Goal: Navigation & Orientation: Find specific page/section

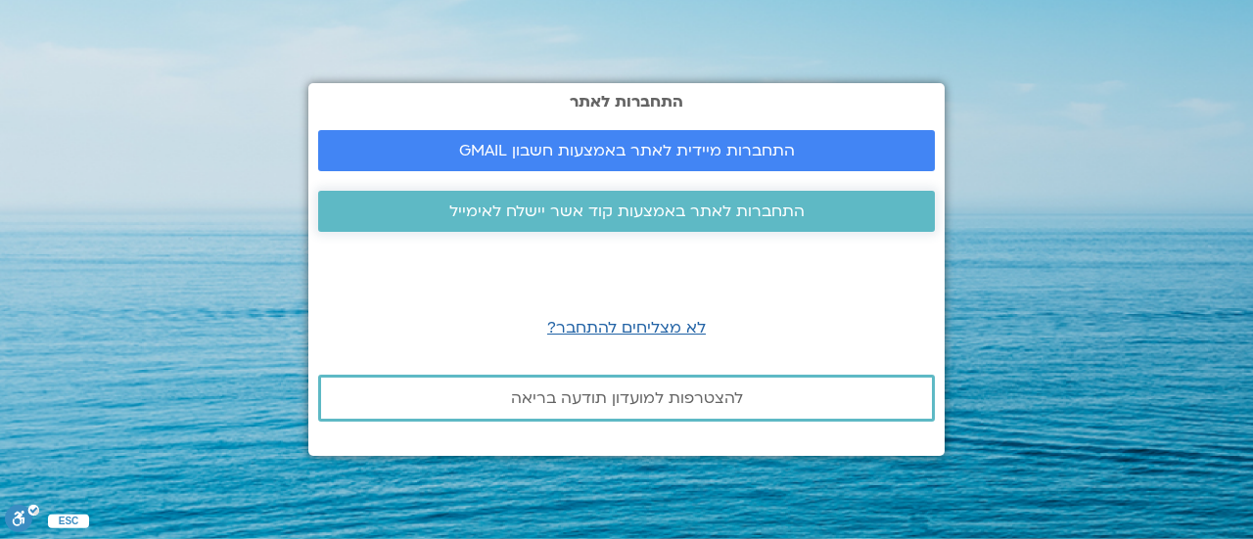
click at [679, 212] on span "התחברות לאתר באמצעות קוד אשר יישלח לאימייל" at bounding box center [626, 212] width 355 height 18
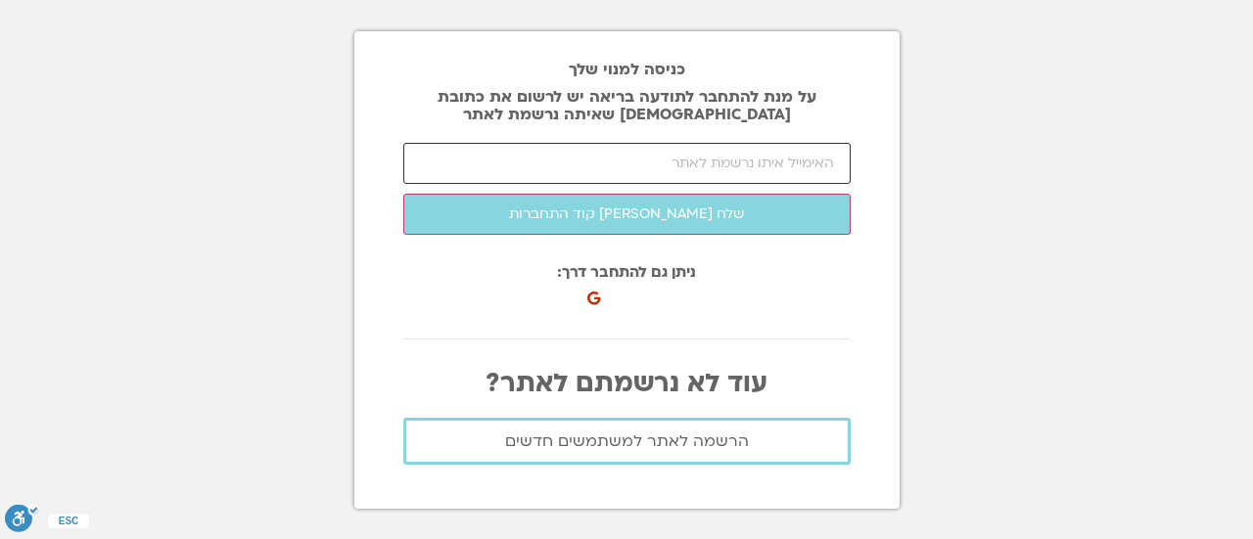
click at [773, 156] on input "email" at bounding box center [626, 163] width 447 height 41
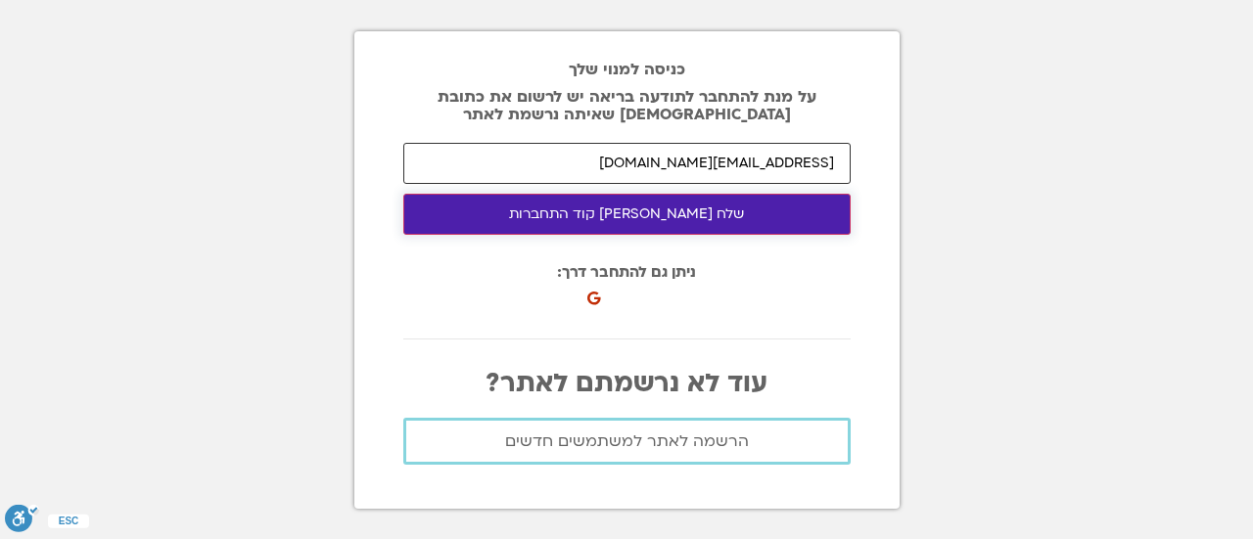
type input "liatnavon@gmail.com"
click at [693, 208] on button "שלח לי קוד התחברות" at bounding box center [626, 214] width 447 height 41
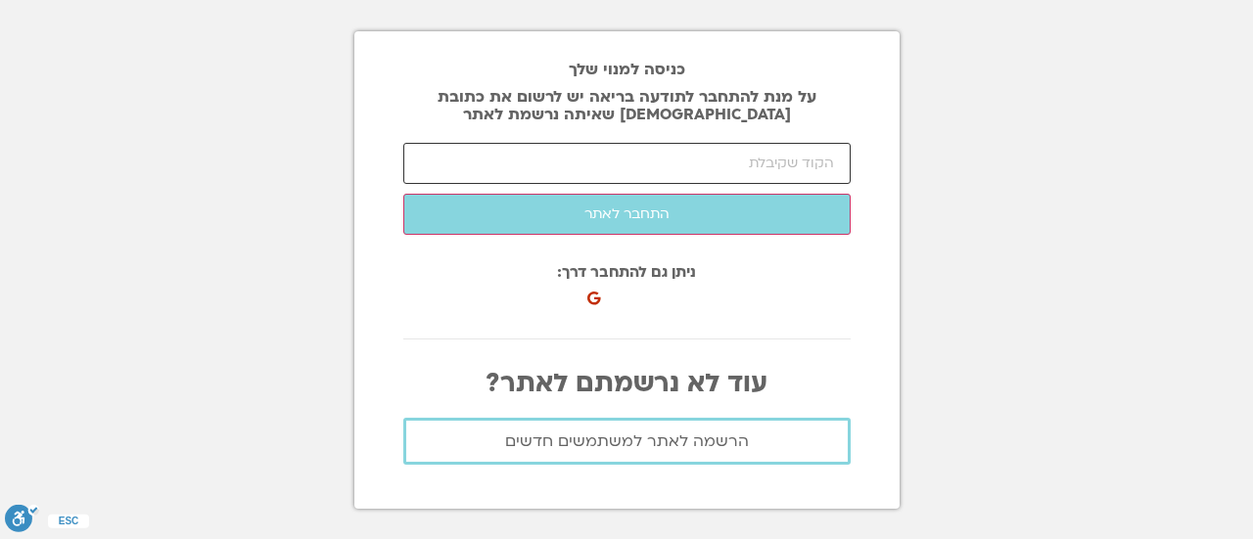
click at [600, 165] on input "number" at bounding box center [626, 163] width 447 height 41
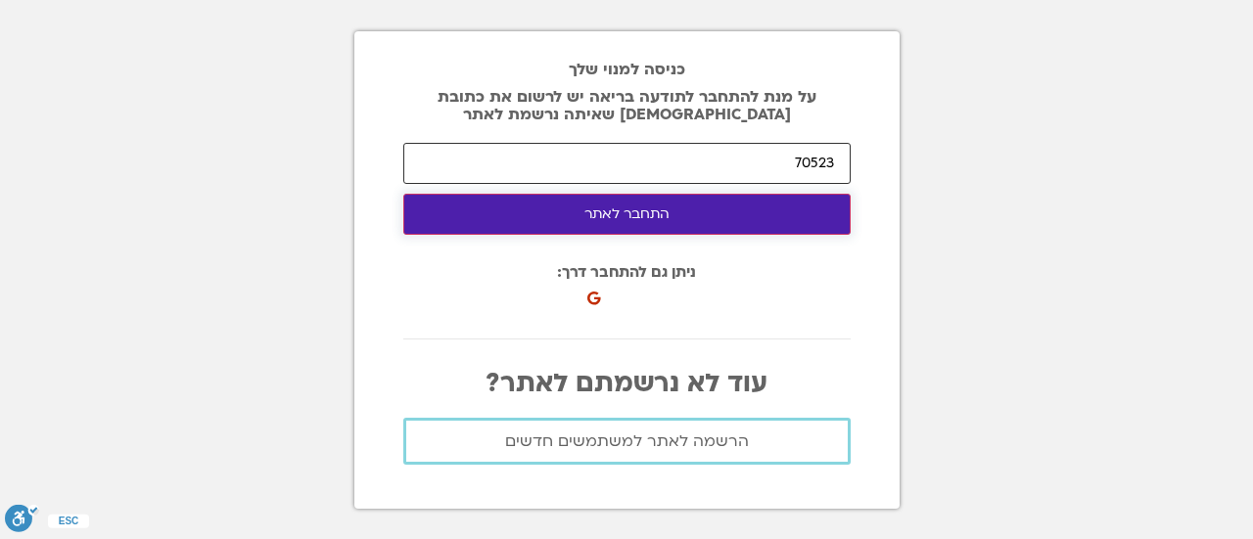
type input "70523"
click at [624, 215] on button "התחבר לאתר" at bounding box center [626, 214] width 447 height 41
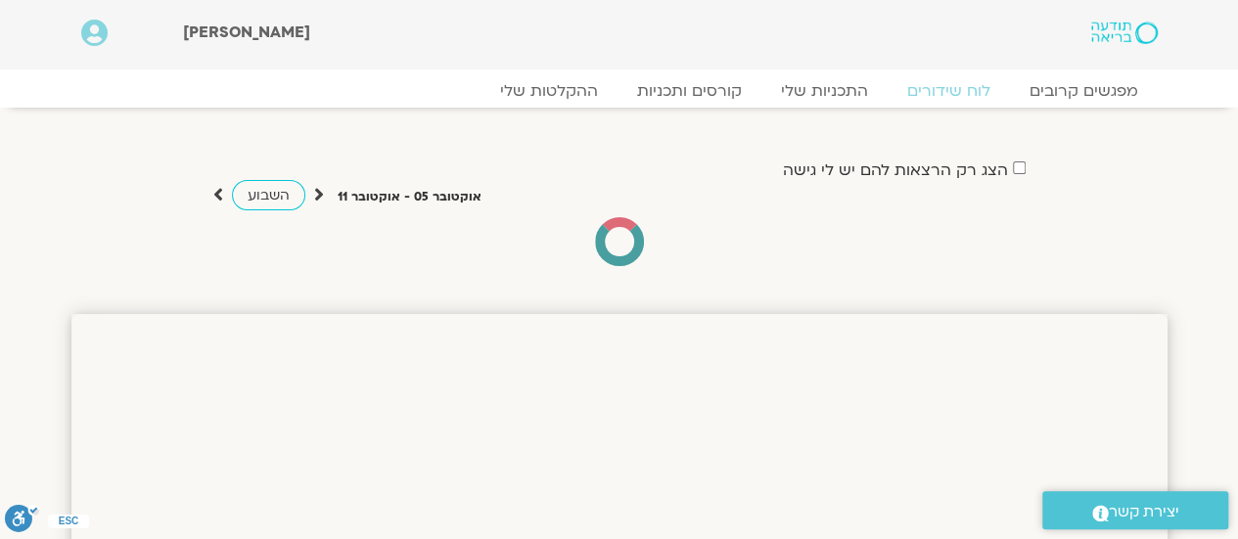
drag, startPoint x: 1248, startPoint y: 89, endPoint x: 1252, endPoint y: -3, distance: 92.1
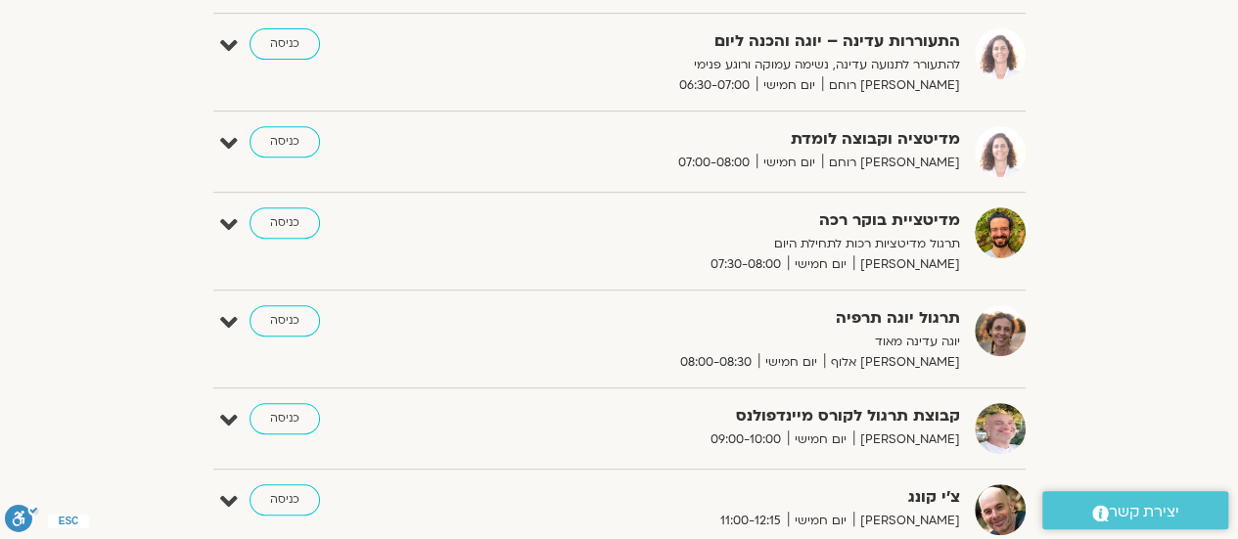
scroll to position [429, 0]
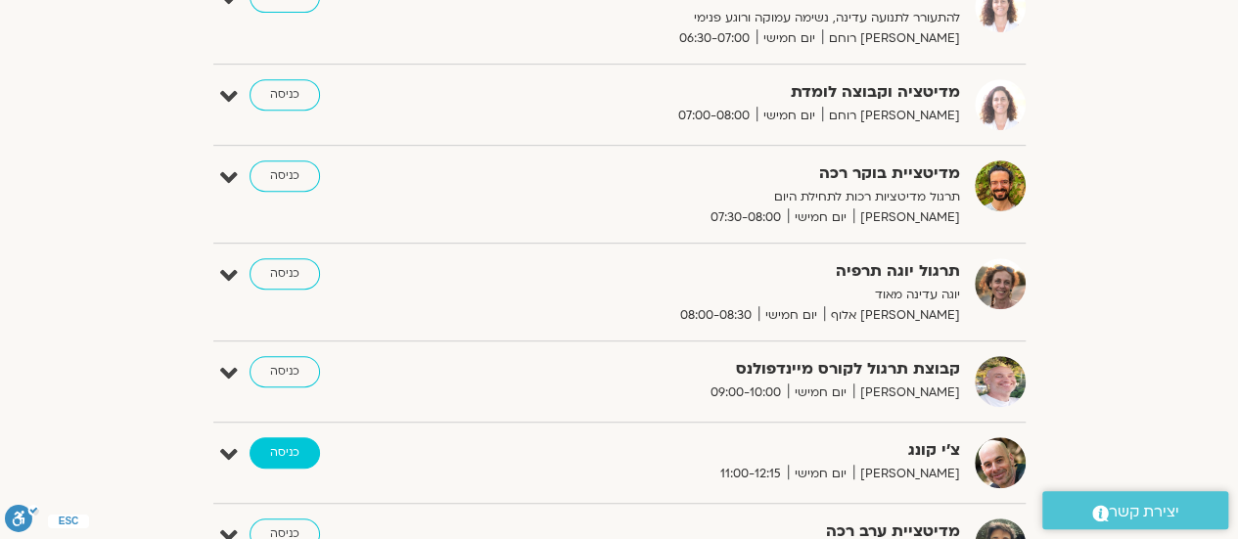
click at [288, 445] on link "כניסה" at bounding box center [285, 453] width 70 height 31
